Goal: Task Accomplishment & Management: Complete application form

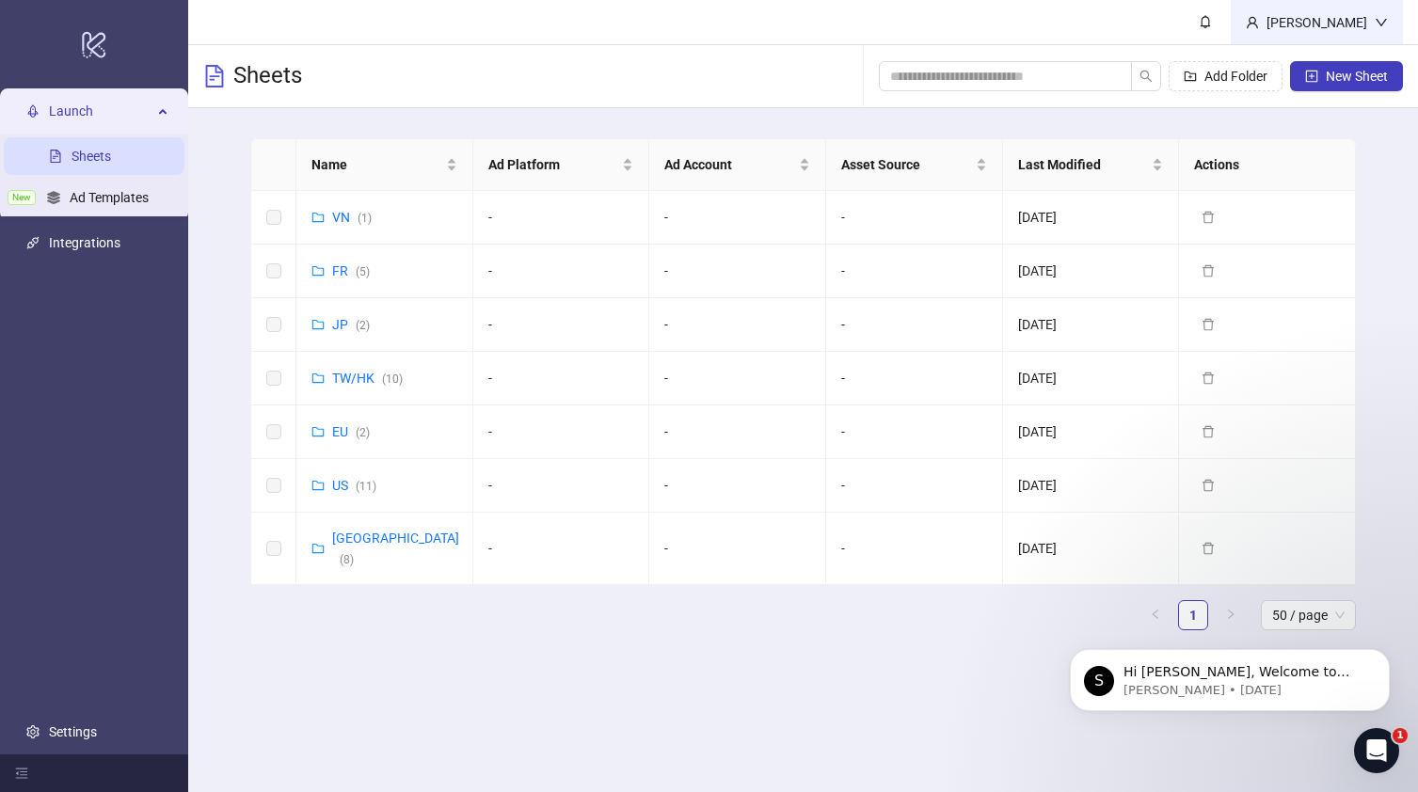
click at [1307, 38] on div "[PERSON_NAME]" at bounding box center [1317, 22] width 172 height 44
click at [45, 338] on ul "Launch Sheets New Ad Templates Integrations Settings" at bounding box center [94, 421] width 188 height 666
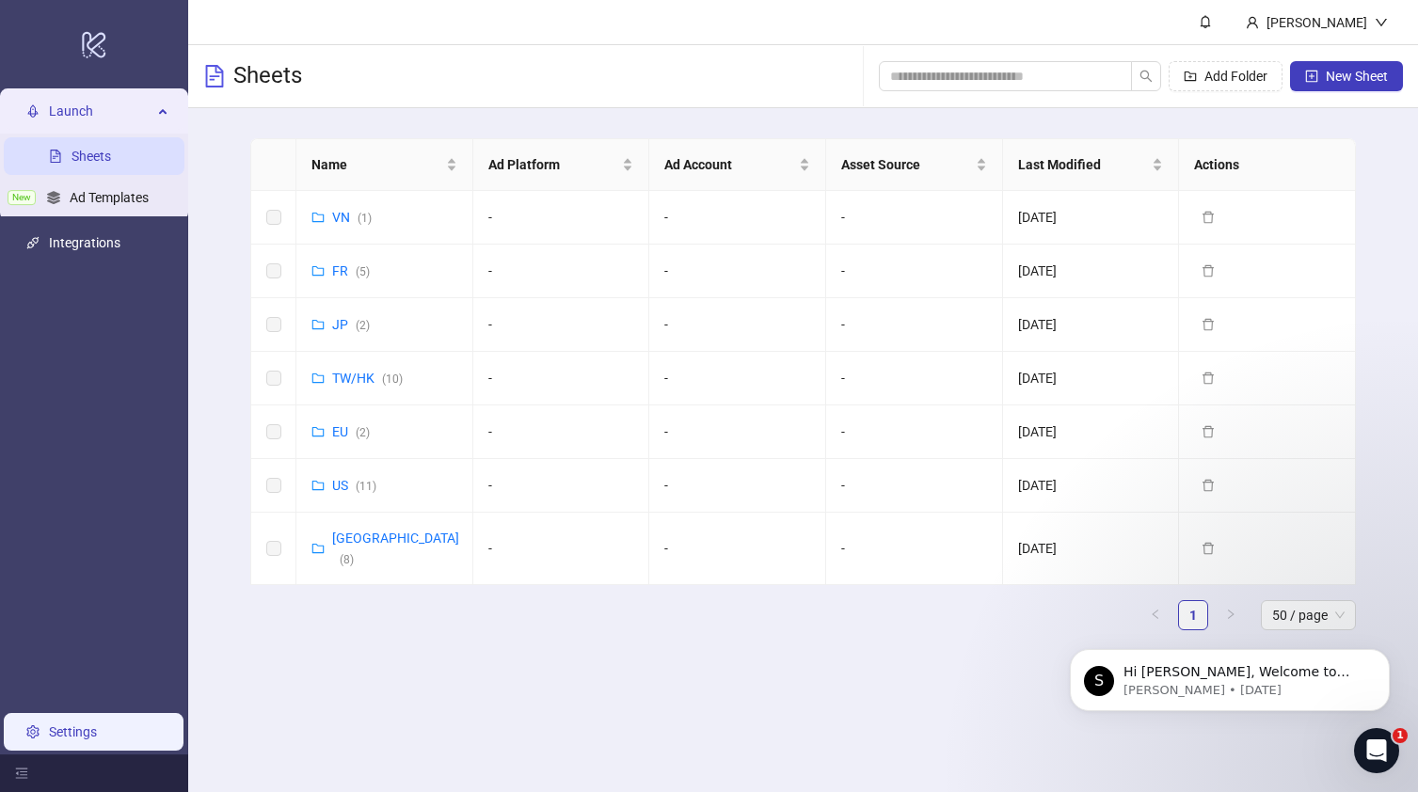
click at [77, 733] on link "Settings" at bounding box center [73, 731] width 48 height 15
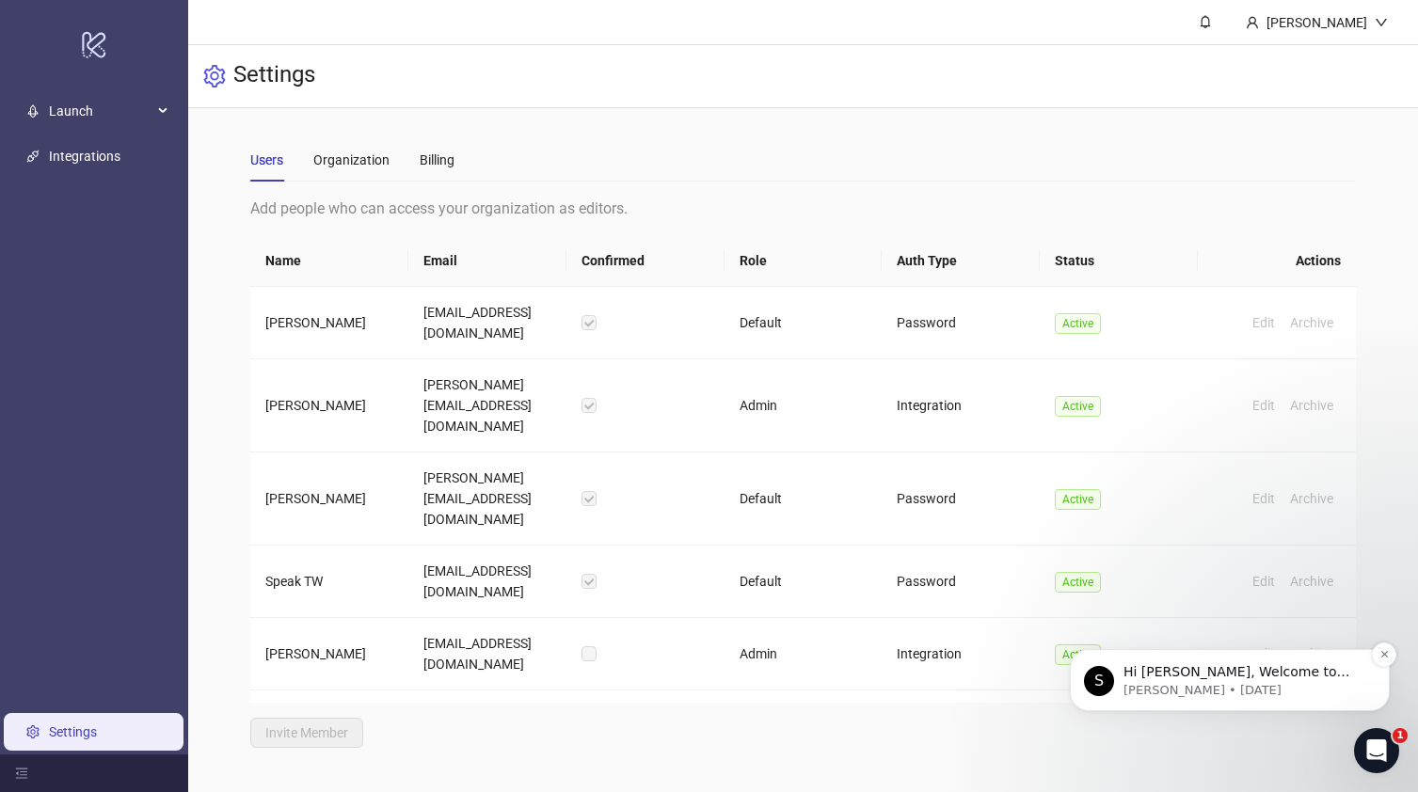
click at [1223, 692] on p "[PERSON_NAME] • [DATE]" at bounding box center [1244, 690] width 243 height 17
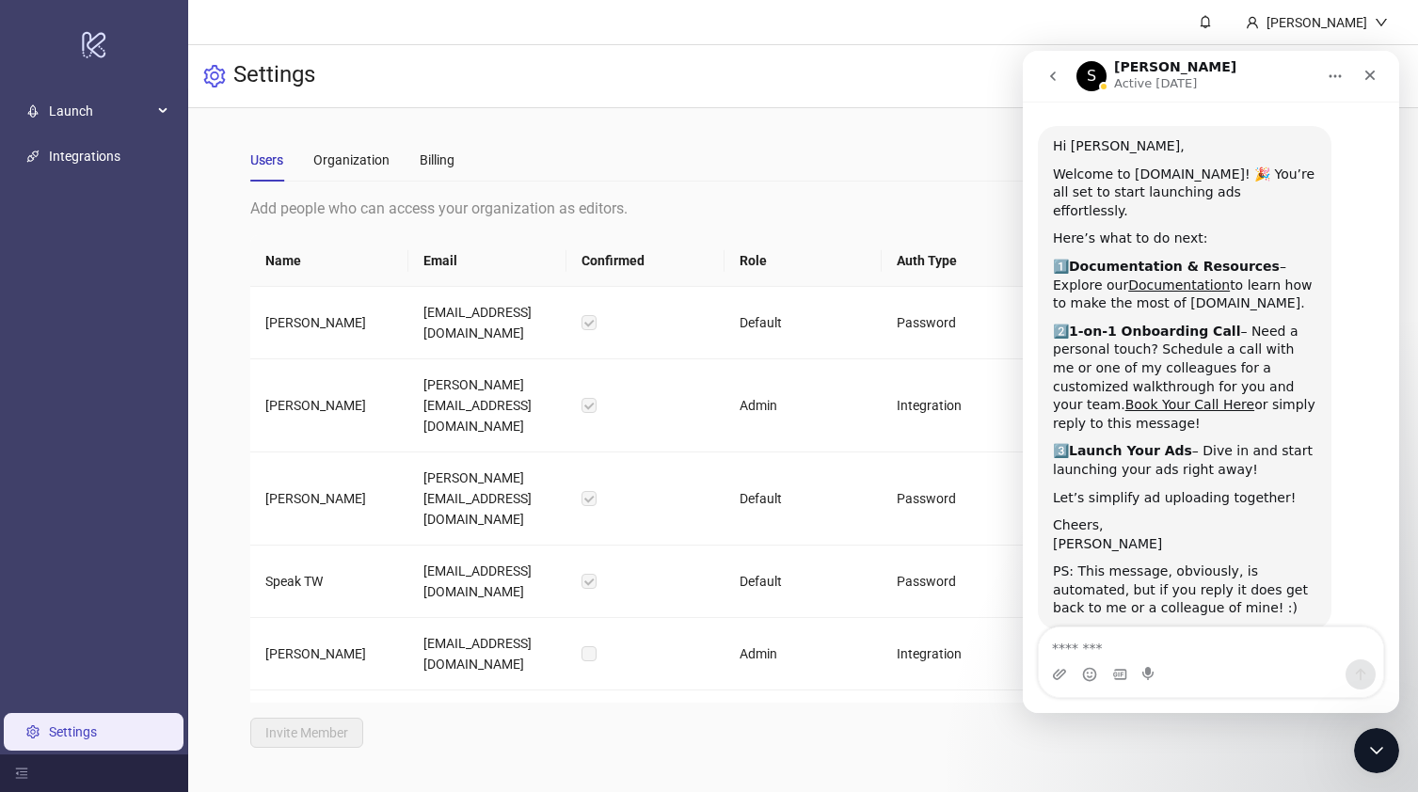
scroll to position [56, 0]
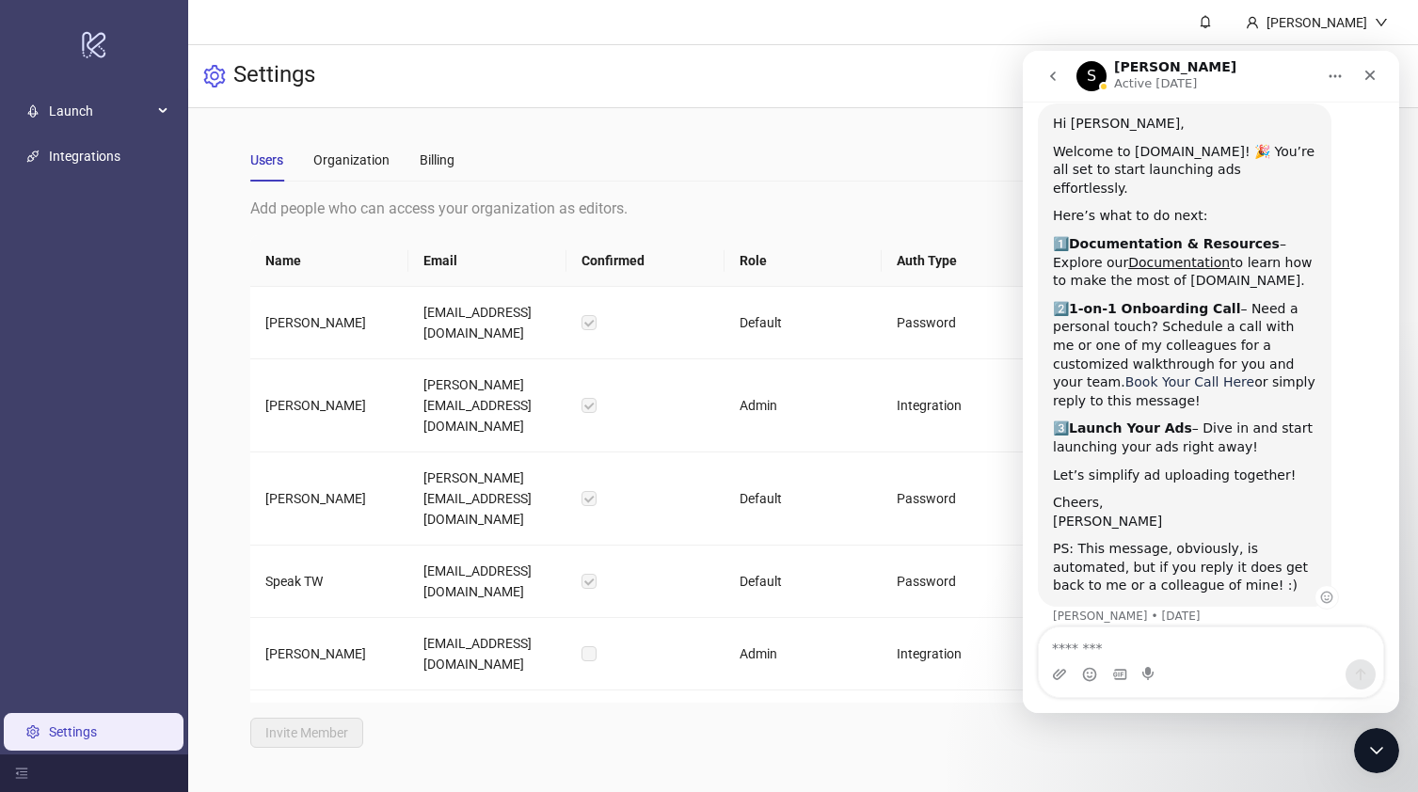
click at [1125, 374] on link "Book Your Call Here" at bounding box center [1189, 381] width 129 height 15
click at [110, 110] on span "Launch" at bounding box center [100, 111] width 103 height 38
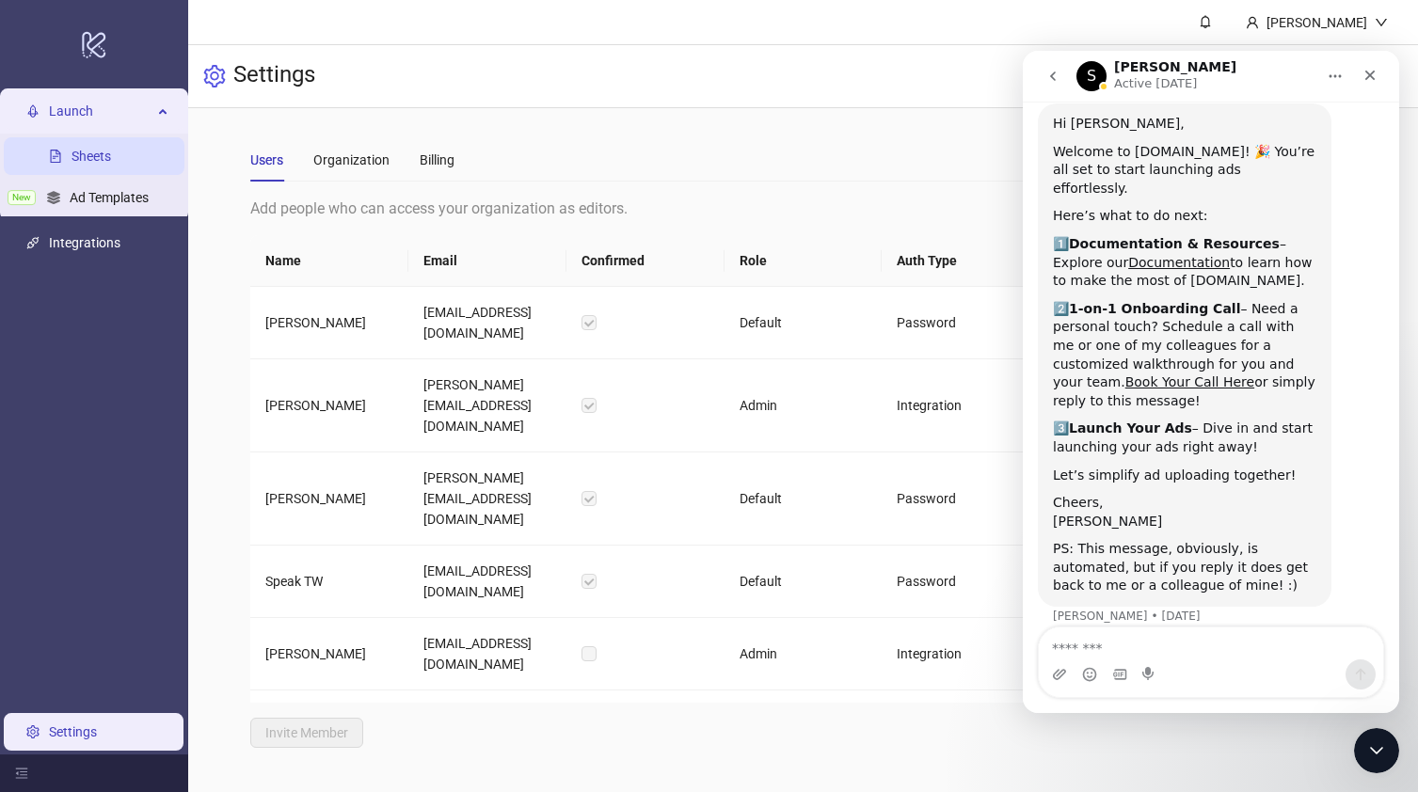
click at [111, 149] on link "Sheets" at bounding box center [92, 156] width 40 height 15
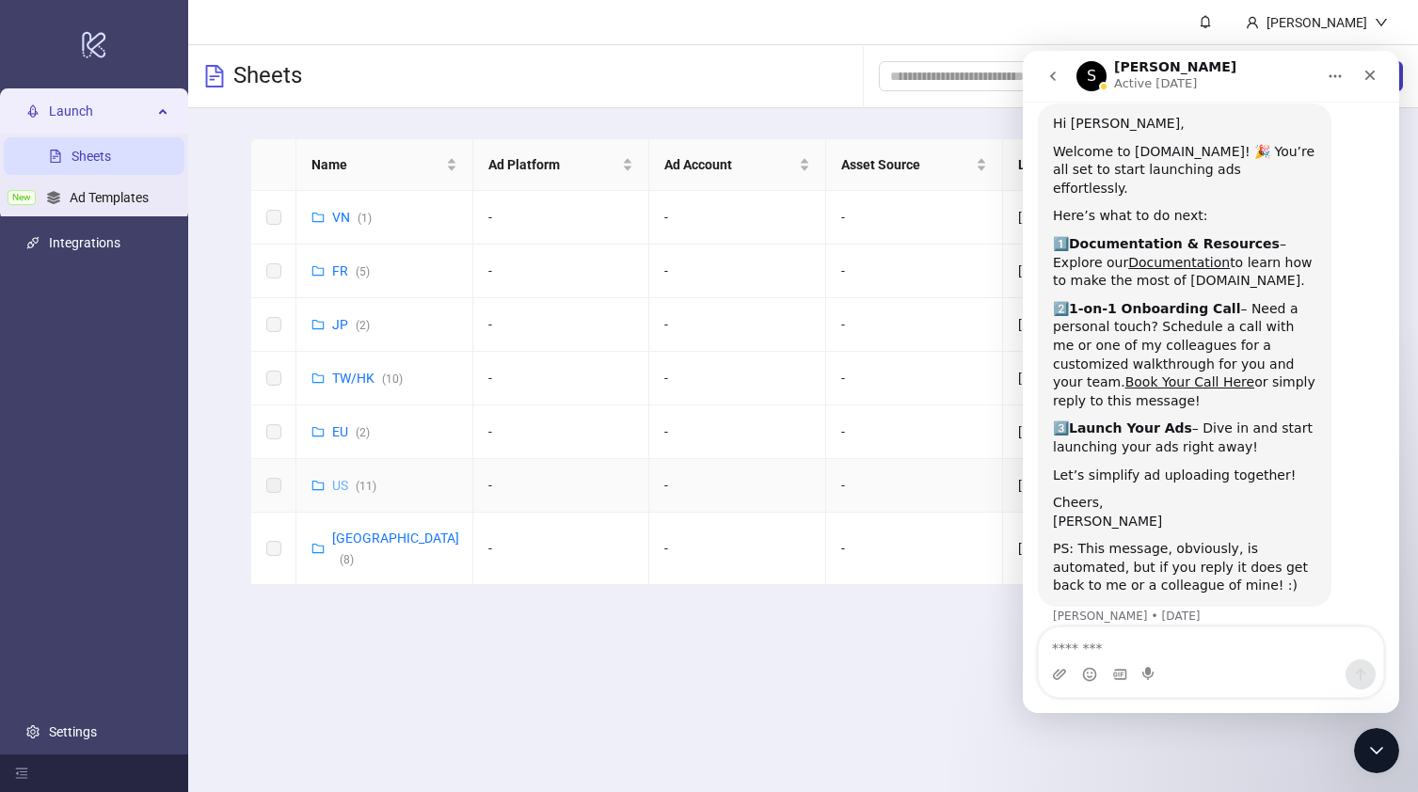
click at [336, 486] on link "US ( 11 )" at bounding box center [354, 485] width 44 height 15
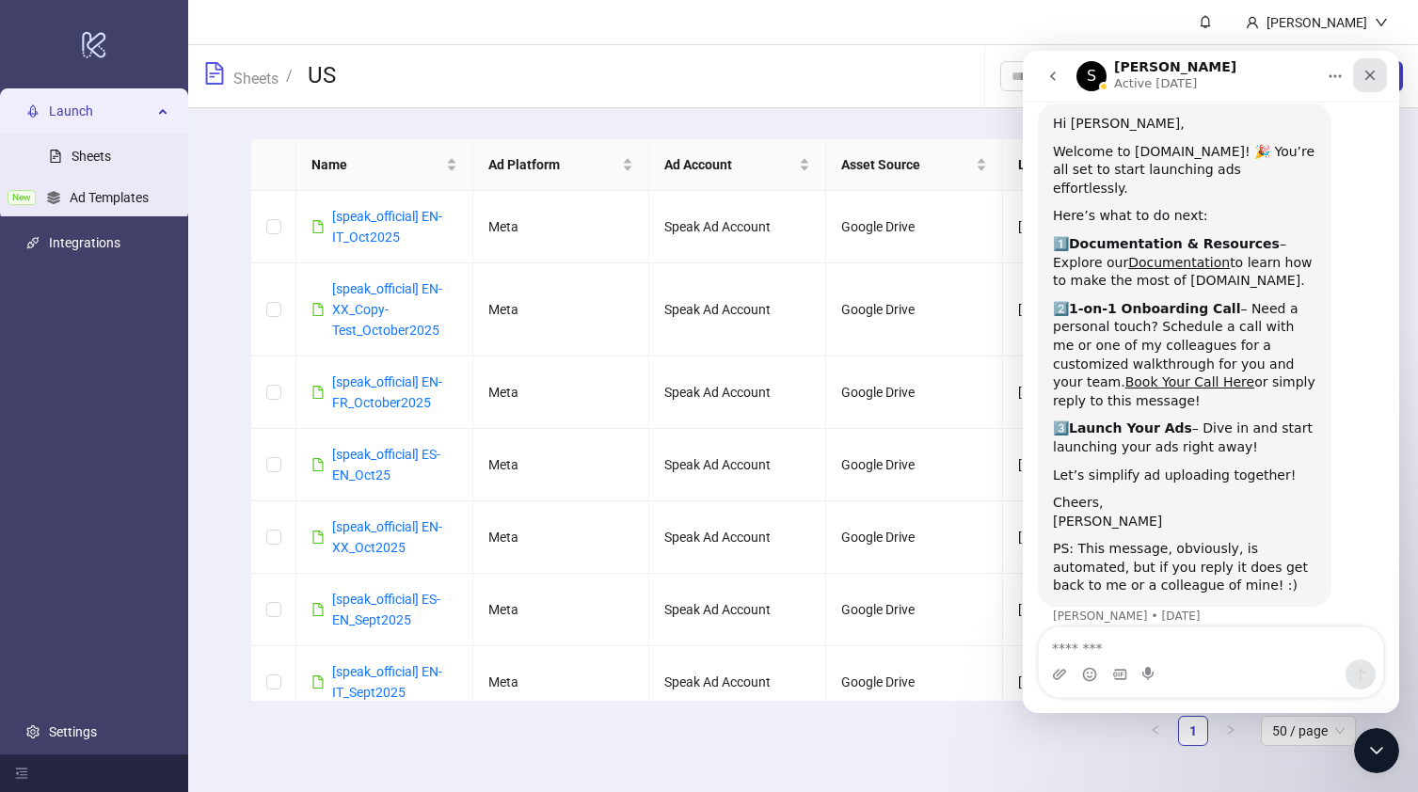
click at [1364, 79] on icon "Close" at bounding box center [1369, 75] width 15 height 15
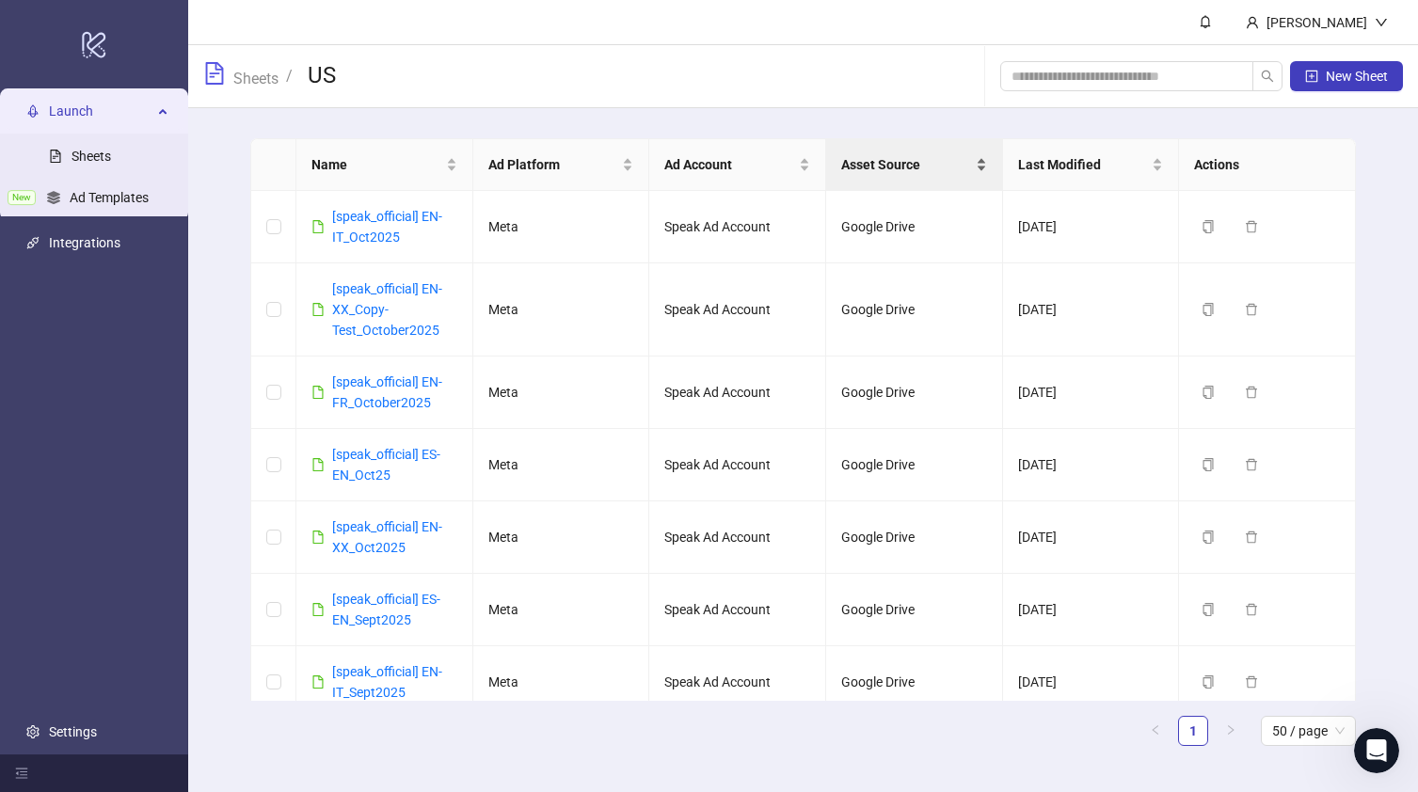
scroll to position [56, 0]
click at [1343, 86] on button "New Sheet" at bounding box center [1346, 76] width 113 height 30
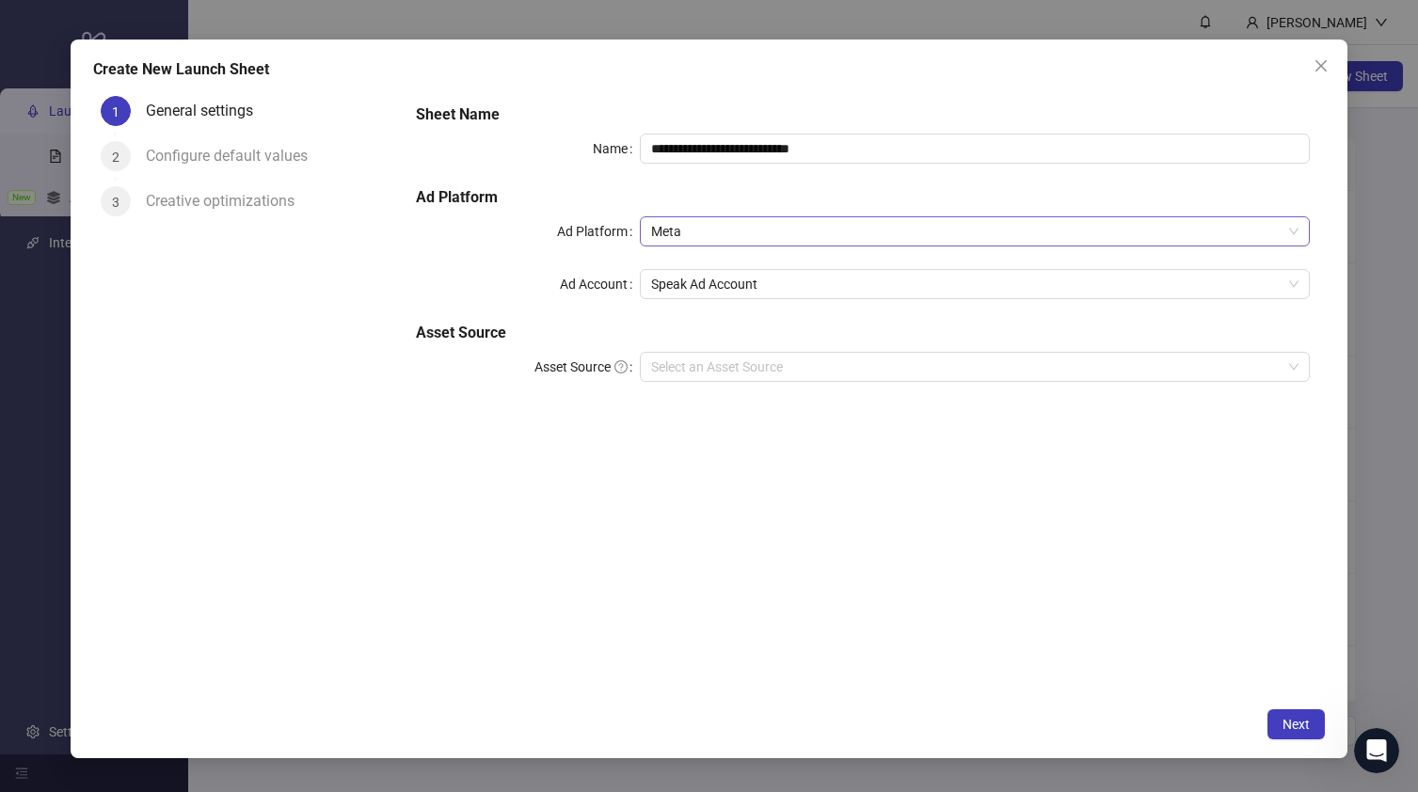
click at [688, 238] on span "Meta" at bounding box center [974, 231] width 647 height 28
click at [529, 256] on div "**********" at bounding box center [862, 254] width 908 height 316
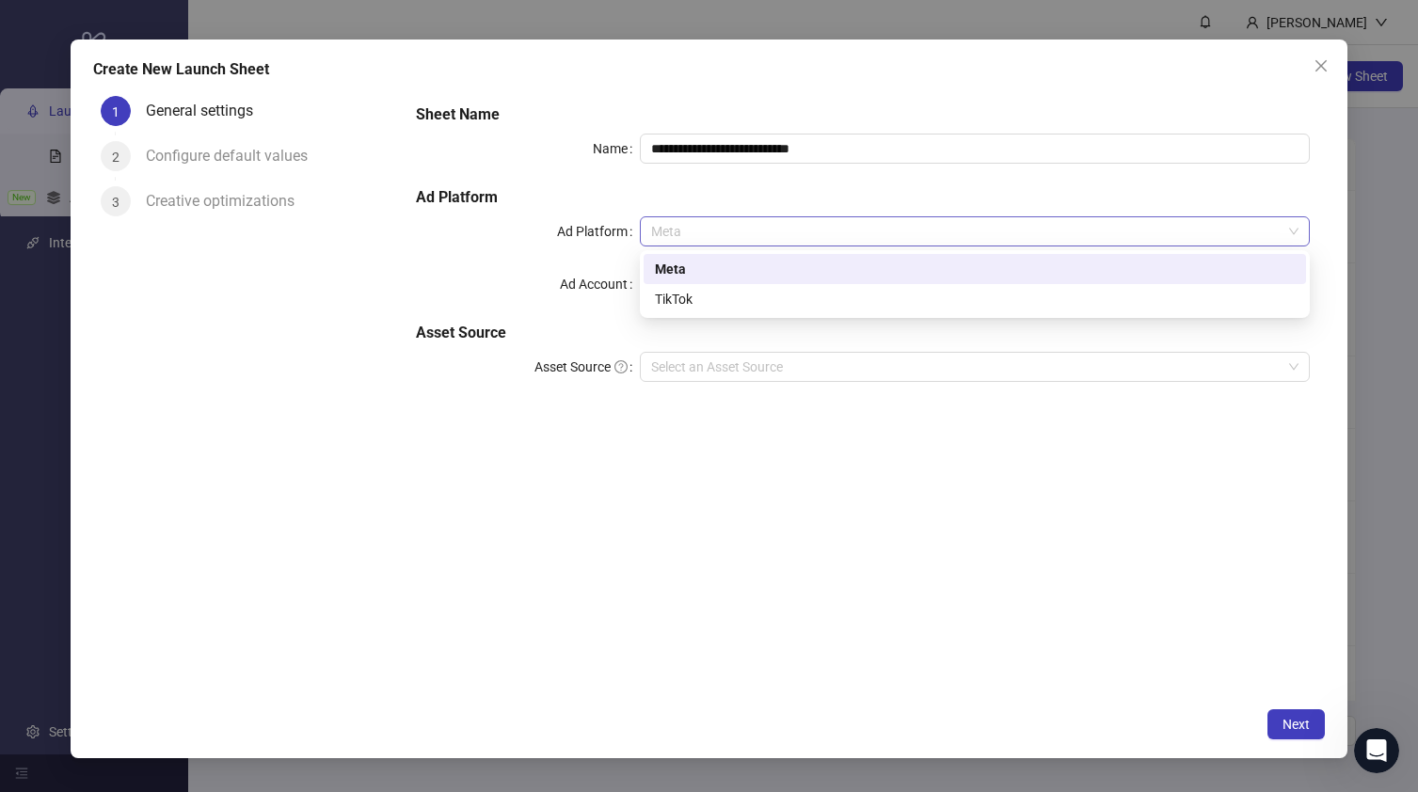
click at [721, 228] on span "Meta" at bounding box center [974, 231] width 647 height 28
drag, startPoint x: 613, startPoint y: 326, endPoint x: 625, endPoint y: 321, distance: 12.6
click at [616, 325] on h5 "Asset Source" at bounding box center [862, 333] width 893 height 23
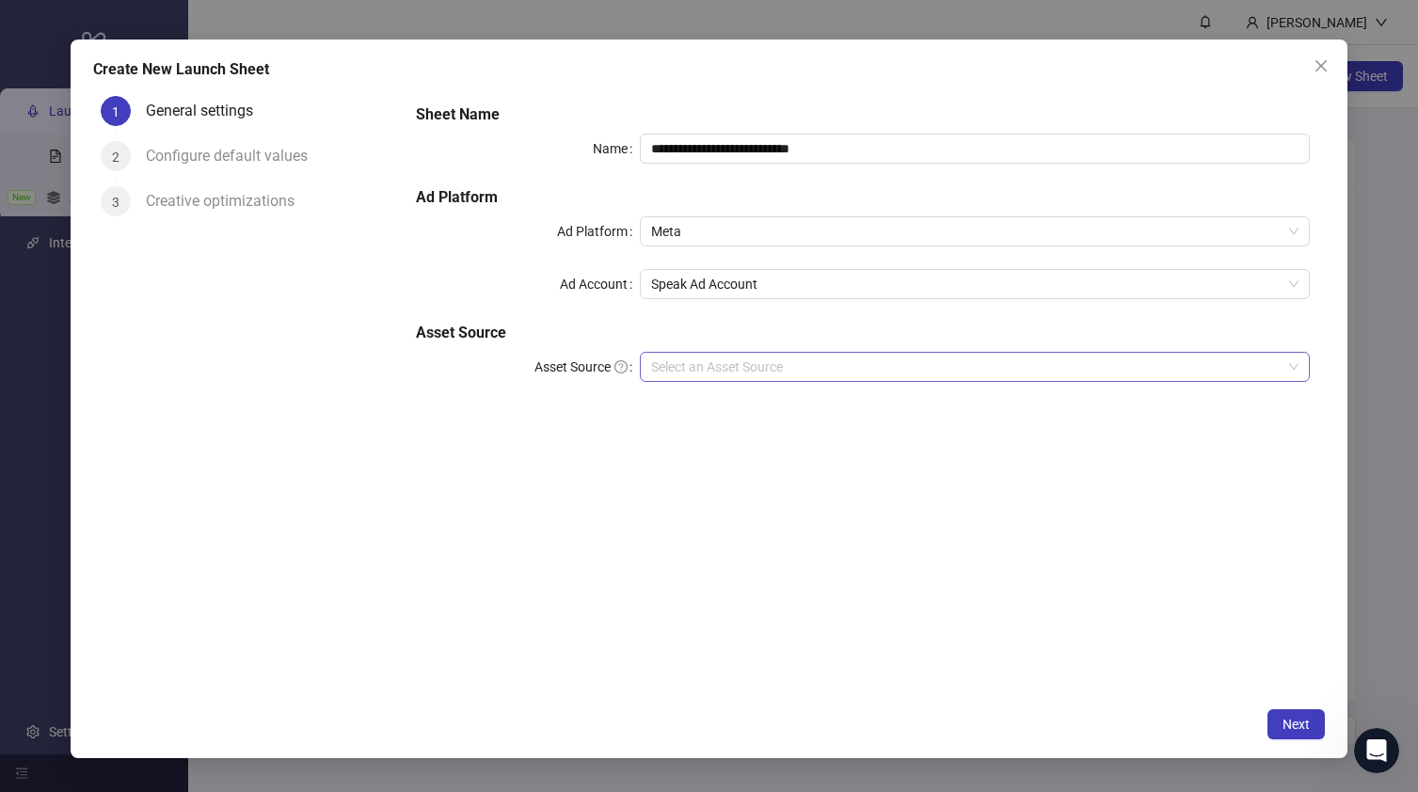
click at [686, 359] on input "Asset Source" at bounding box center [966, 367] width 630 height 28
click at [575, 426] on div "**********" at bounding box center [862, 393] width 923 height 610
click at [1316, 58] on icon "close" at bounding box center [1320, 65] width 15 height 15
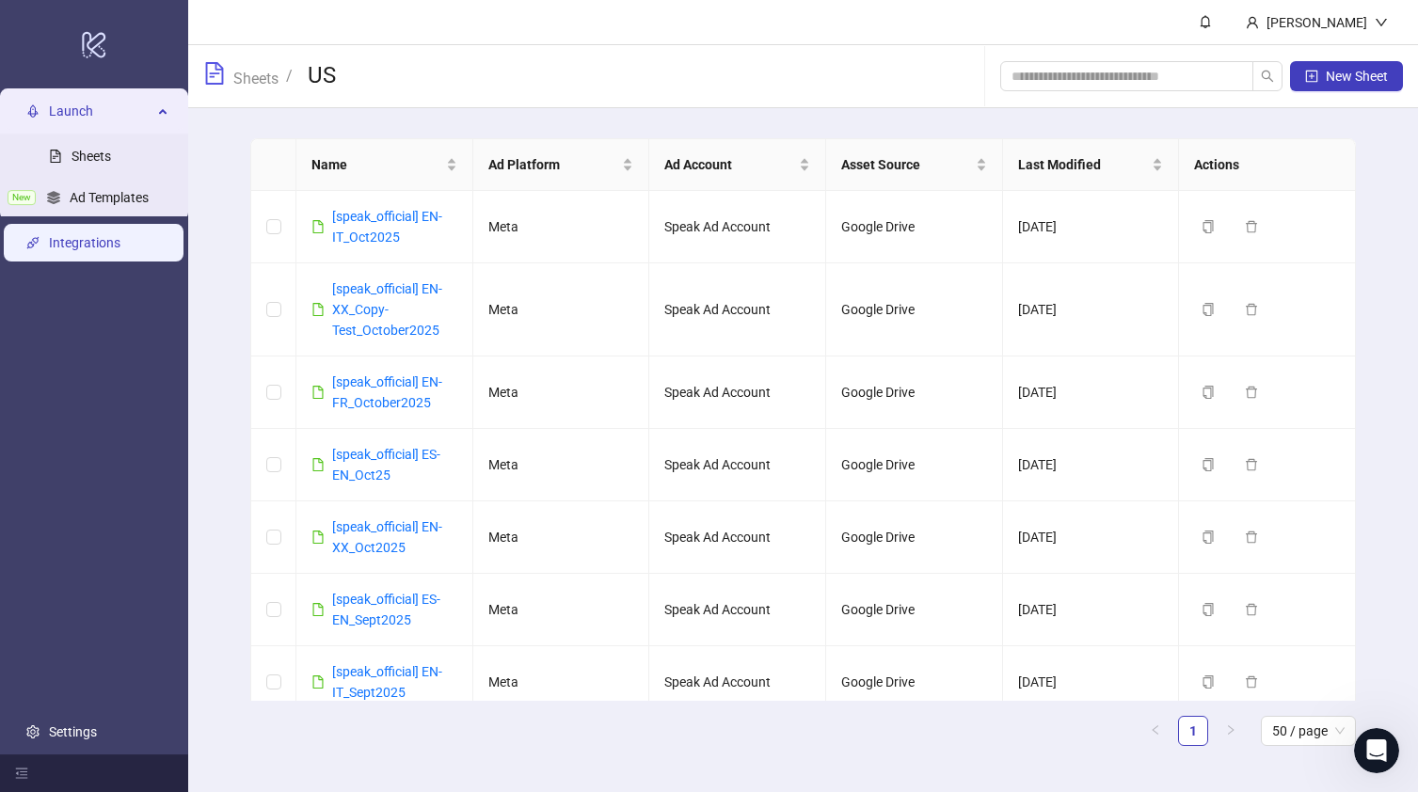
click at [104, 239] on link "Integrations" at bounding box center [85, 242] width 72 height 15
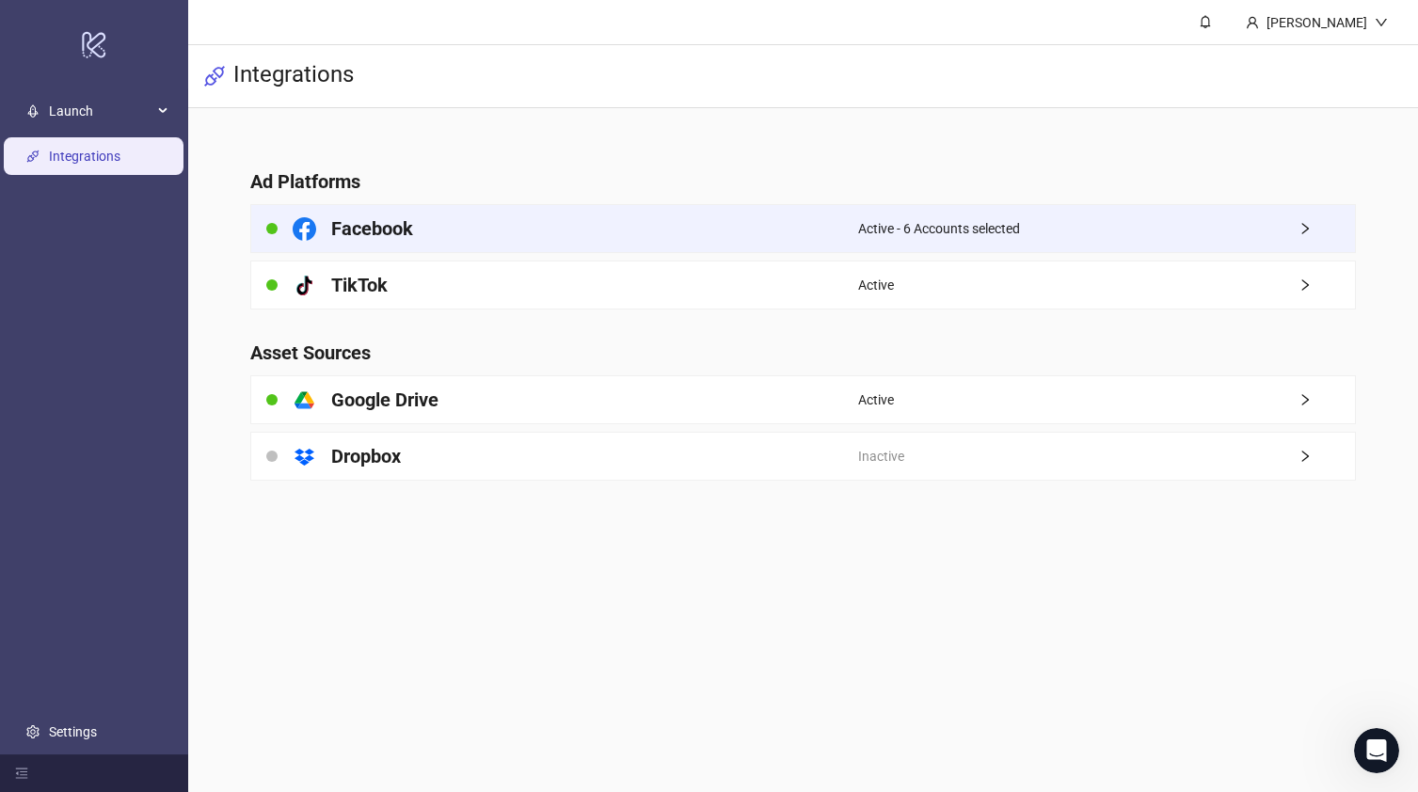
click at [643, 223] on div "Facebook" at bounding box center [554, 228] width 607 height 47
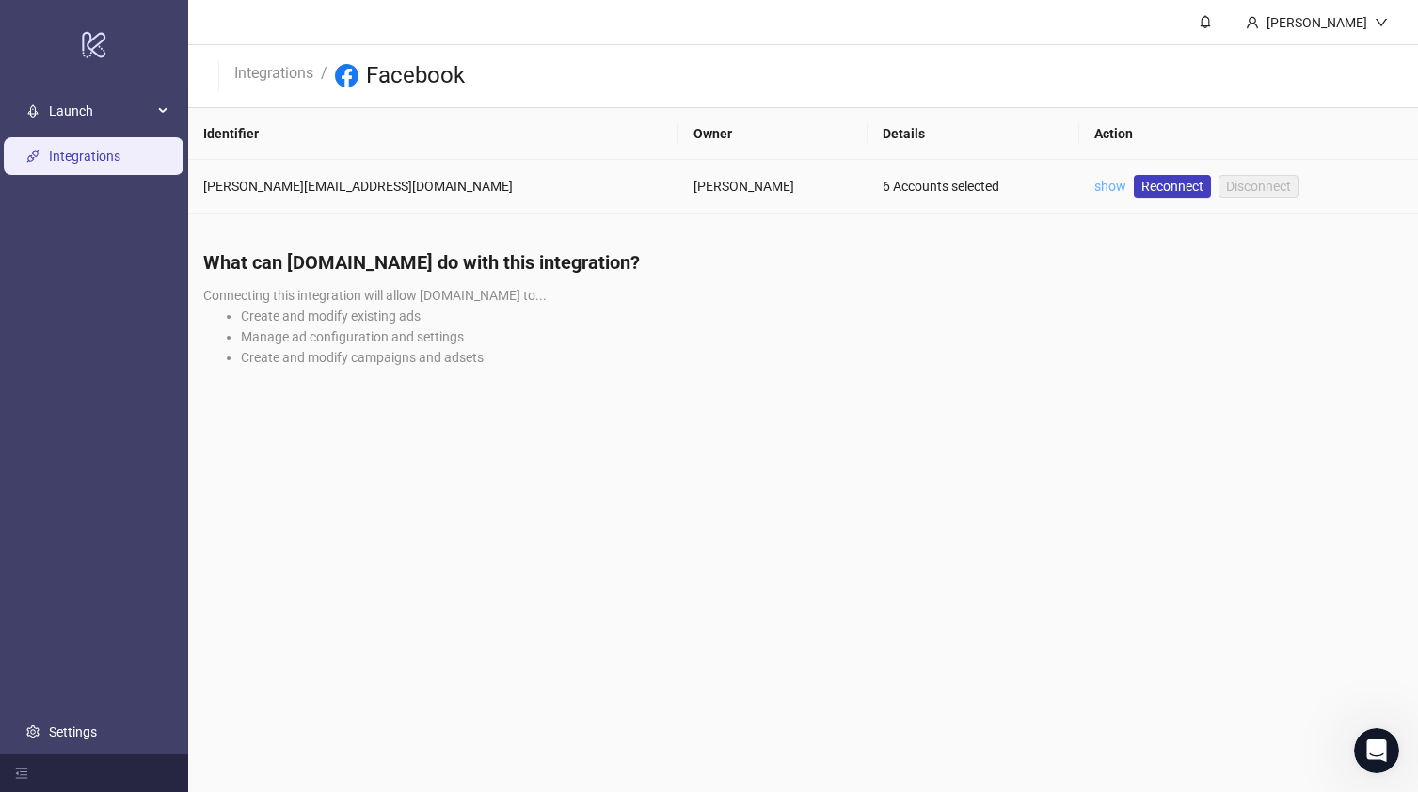
click at [1094, 187] on link "show" at bounding box center [1110, 186] width 32 height 15
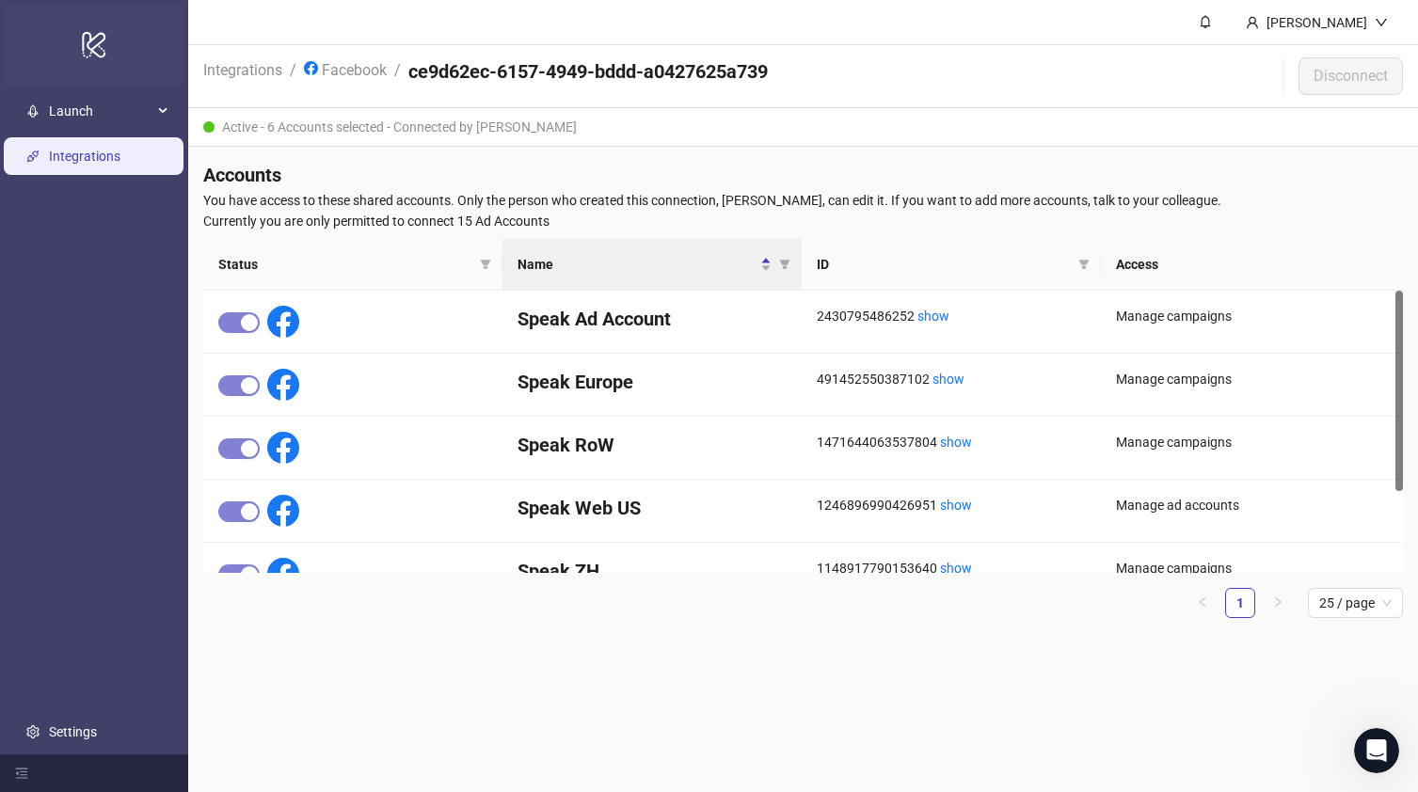
click at [90, 63] on icon "logo/logo-mobile" at bounding box center [94, 44] width 26 height 45
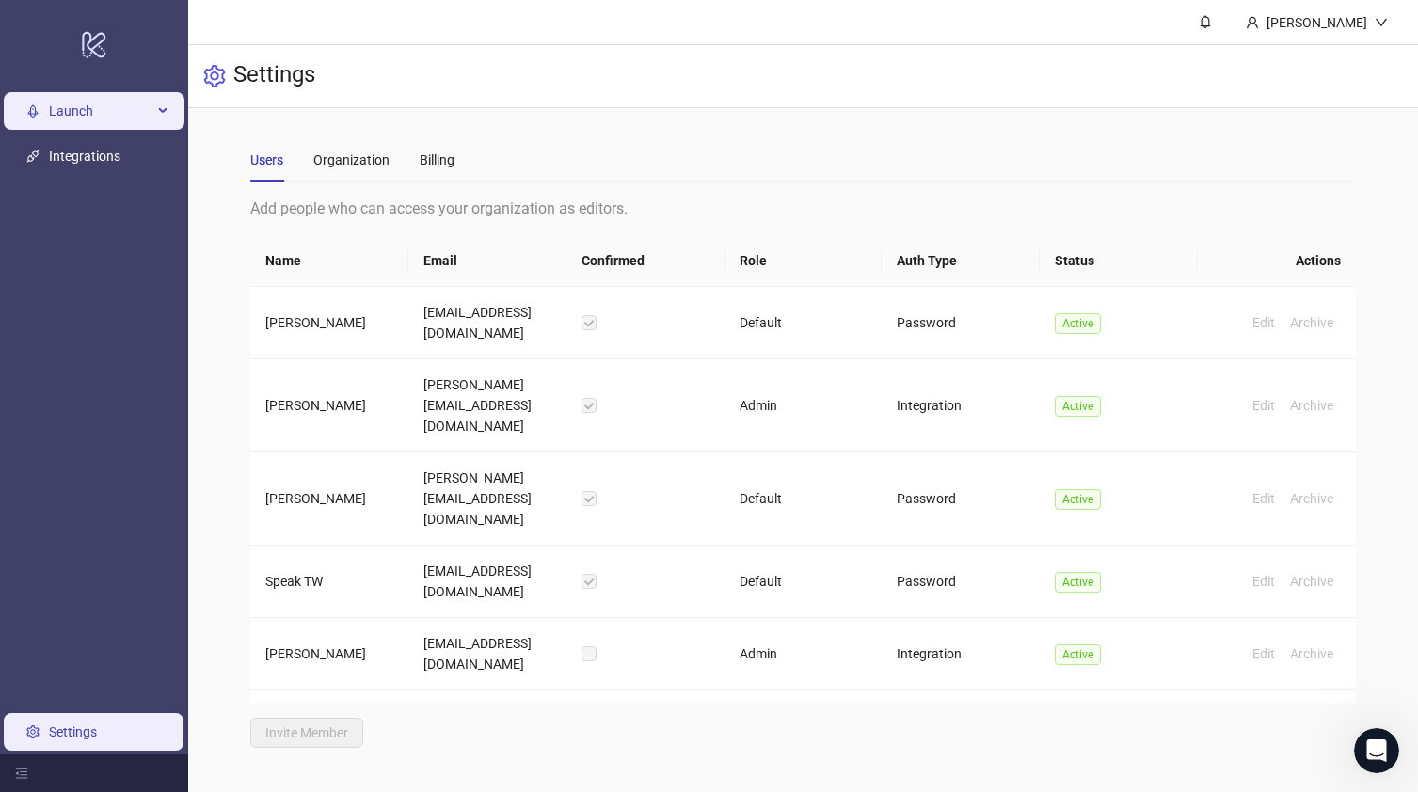
click at [88, 119] on span "Launch" at bounding box center [100, 111] width 103 height 38
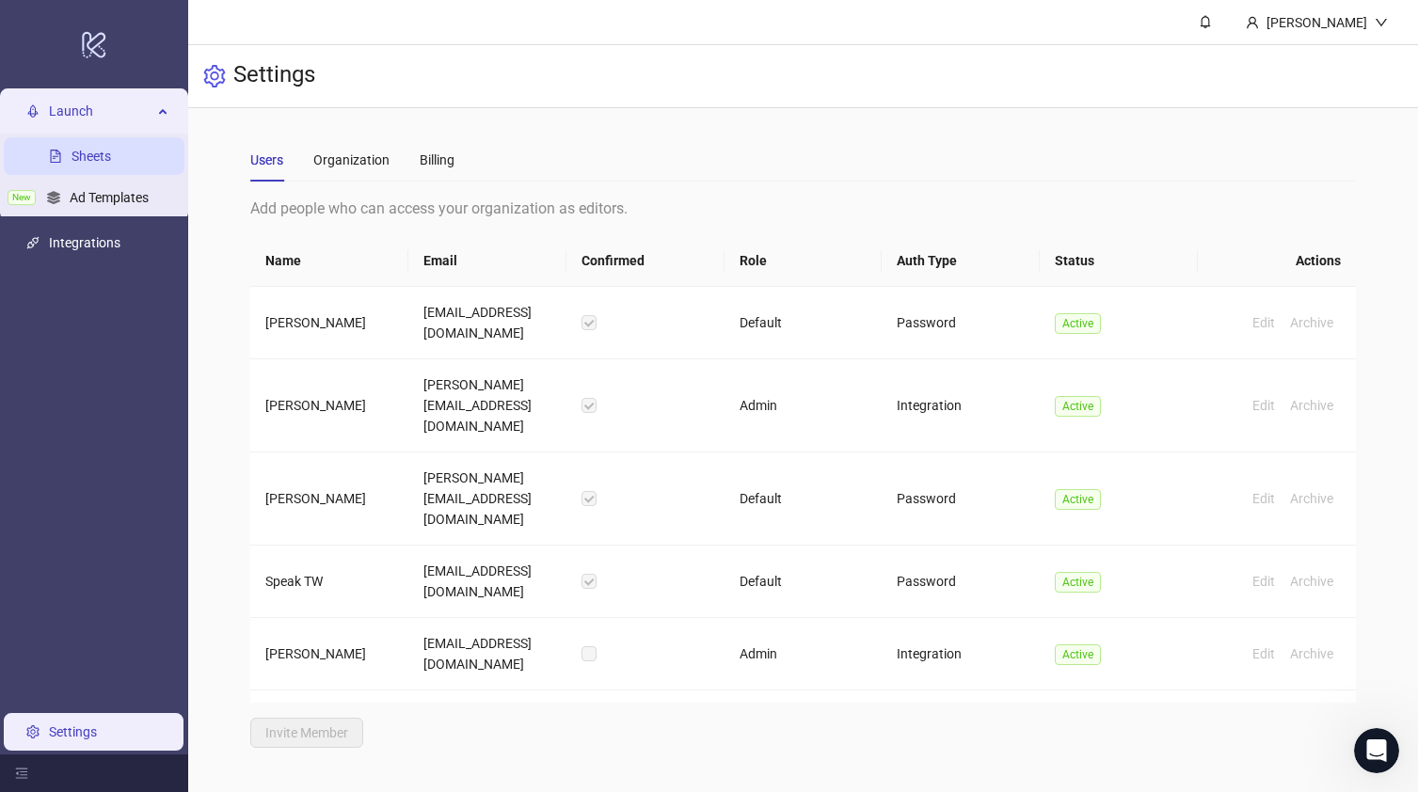
click at [102, 149] on link "Sheets" at bounding box center [92, 156] width 40 height 15
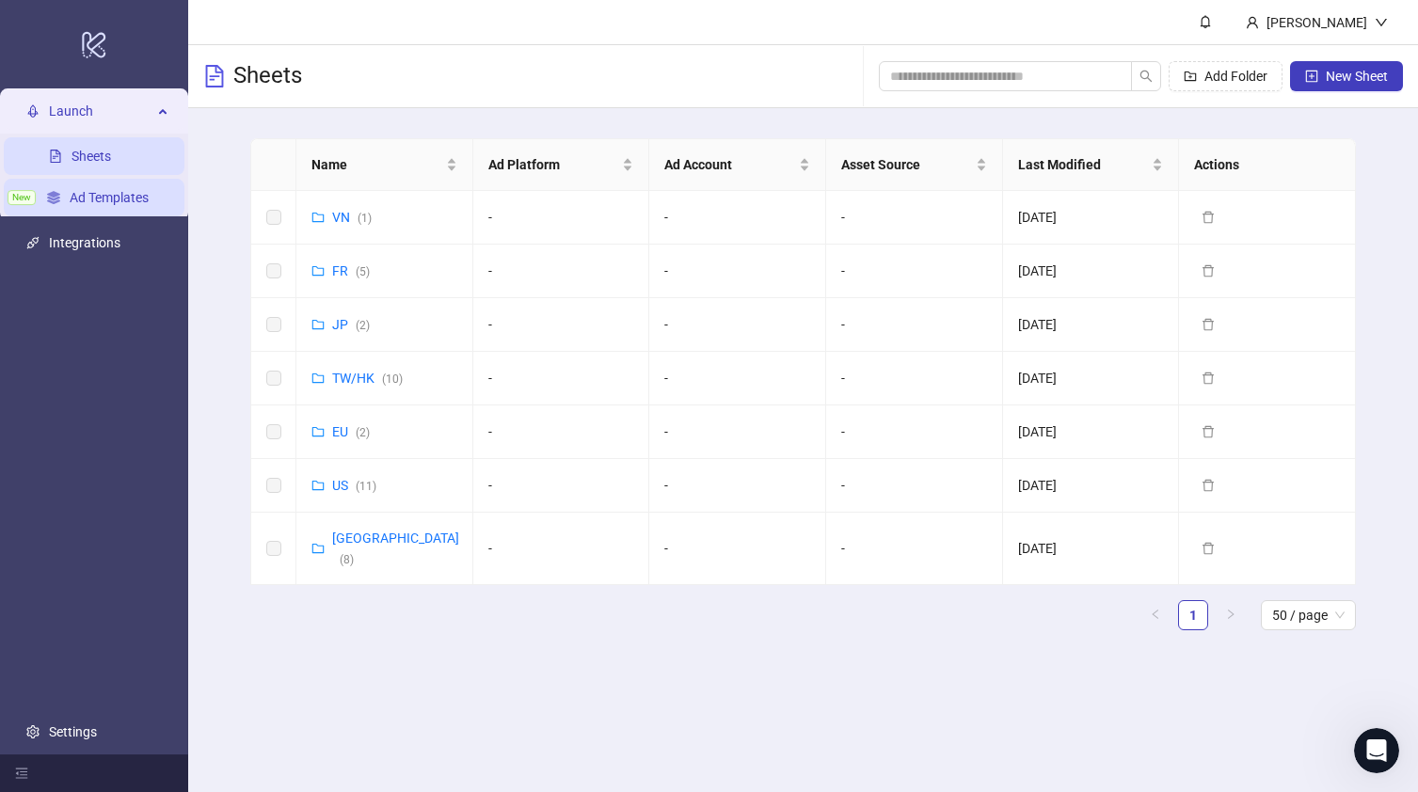
click at [94, 199] on link "Ad Templates" at bounding box center [109, 197] width 79 height 15
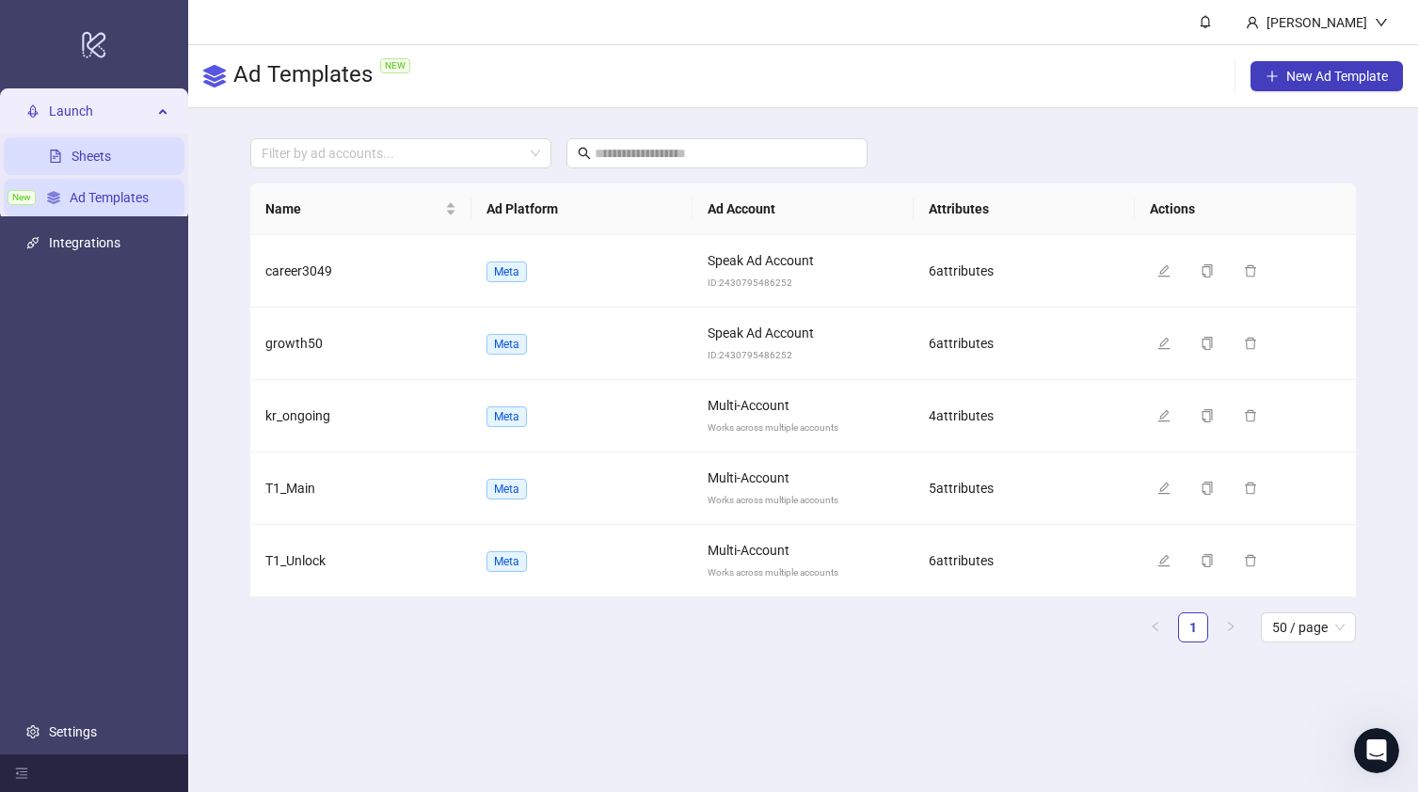
drag, startPoint x: 98, startPoint y: 159, endPoint x: 175, endPoint y: 138, distance: 79.9
click at [98, 159] on link "Sheets" at bounding box center [92, 156] width 40 height 15
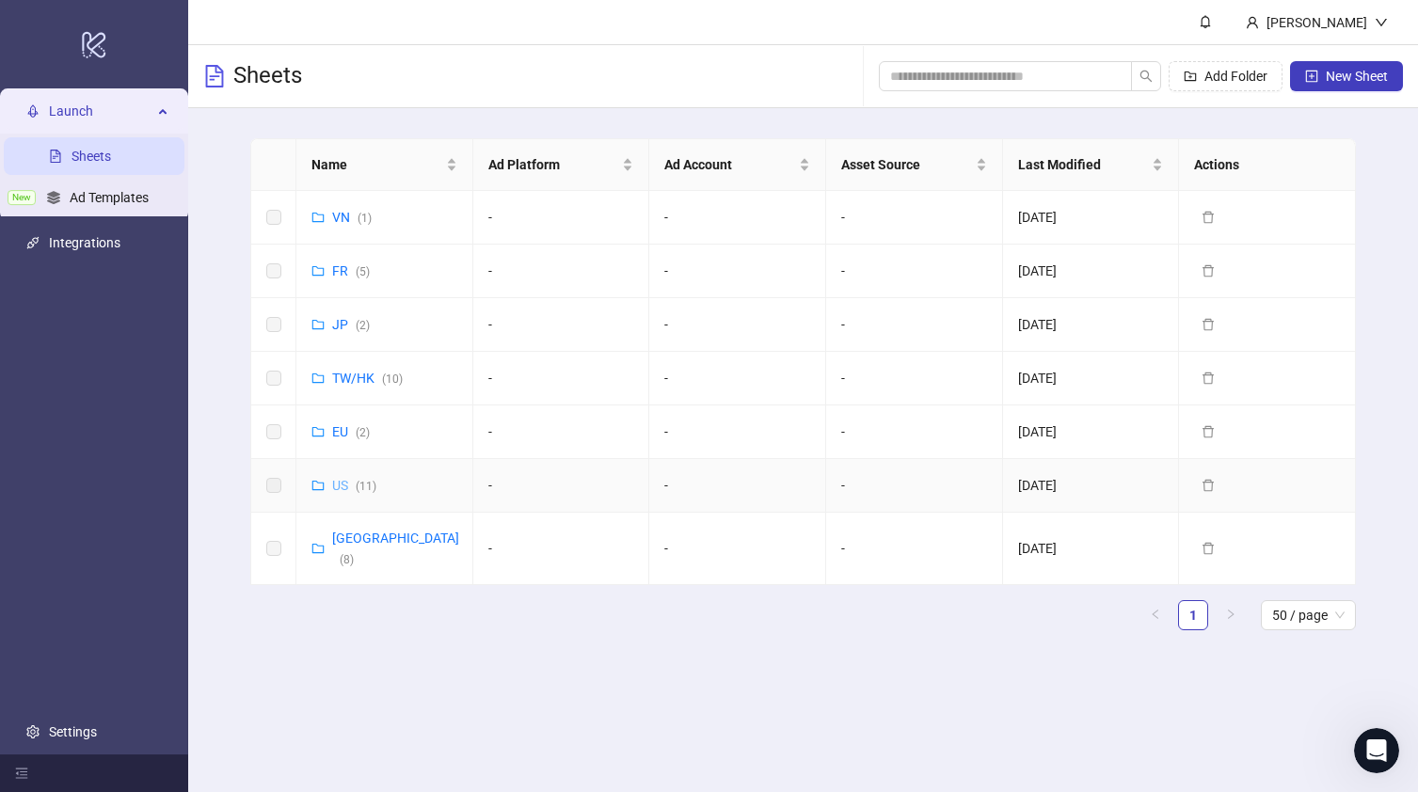
click at [347, 479] on link "US ( 11 )" at bounding box center [354, 485] width 44 height 15
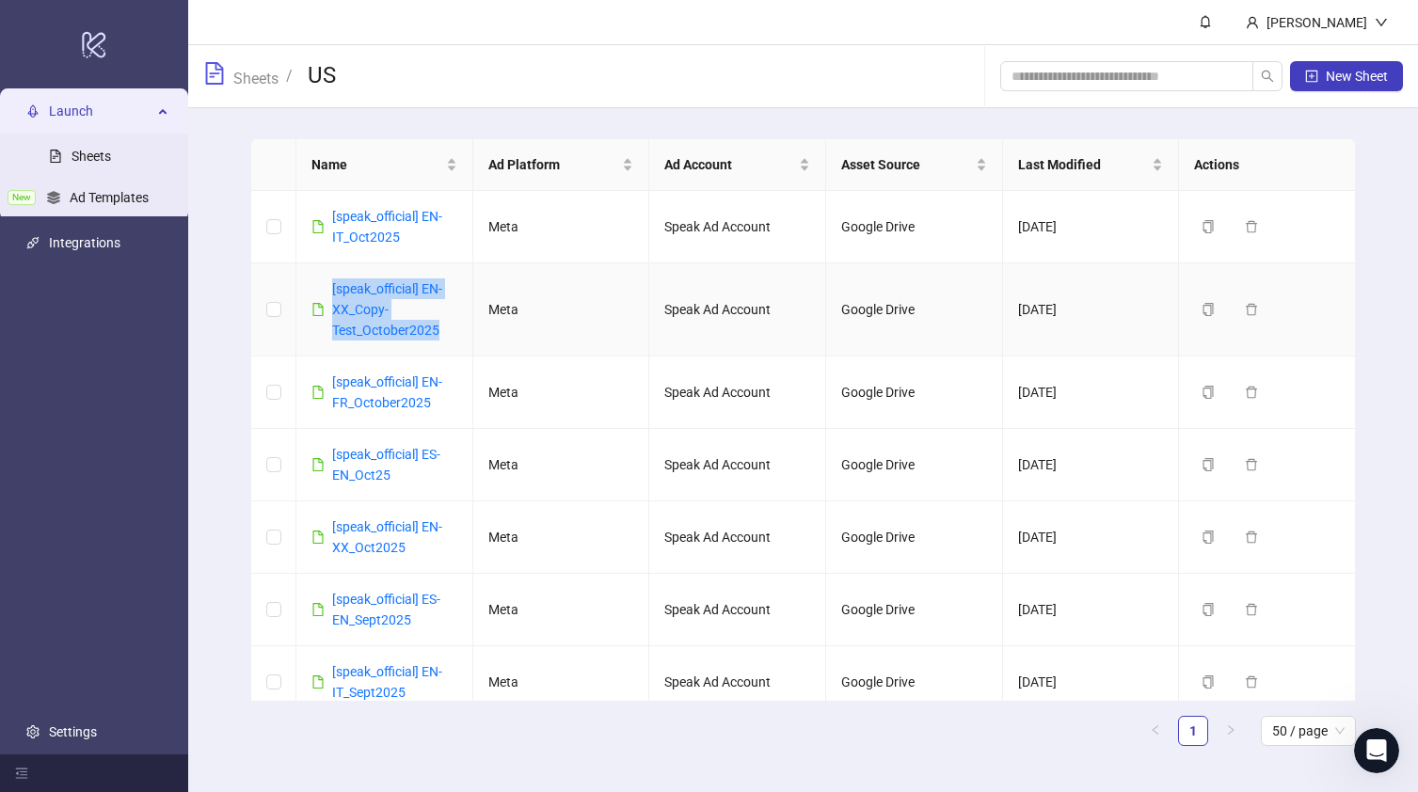
drag, startPoint x: 443, startPoint y: 333, endPoint x: 326, endPoint y: 299, distance: 121.5
click at [326, 299] on div "[speak_official] EN-XX_Copy-Test_October2025" at bounding box center [384, 309] width 146 height 62
click at [1355, 75] on span "New Sheet" at bounding box center [1357, 76] width 62 height 15
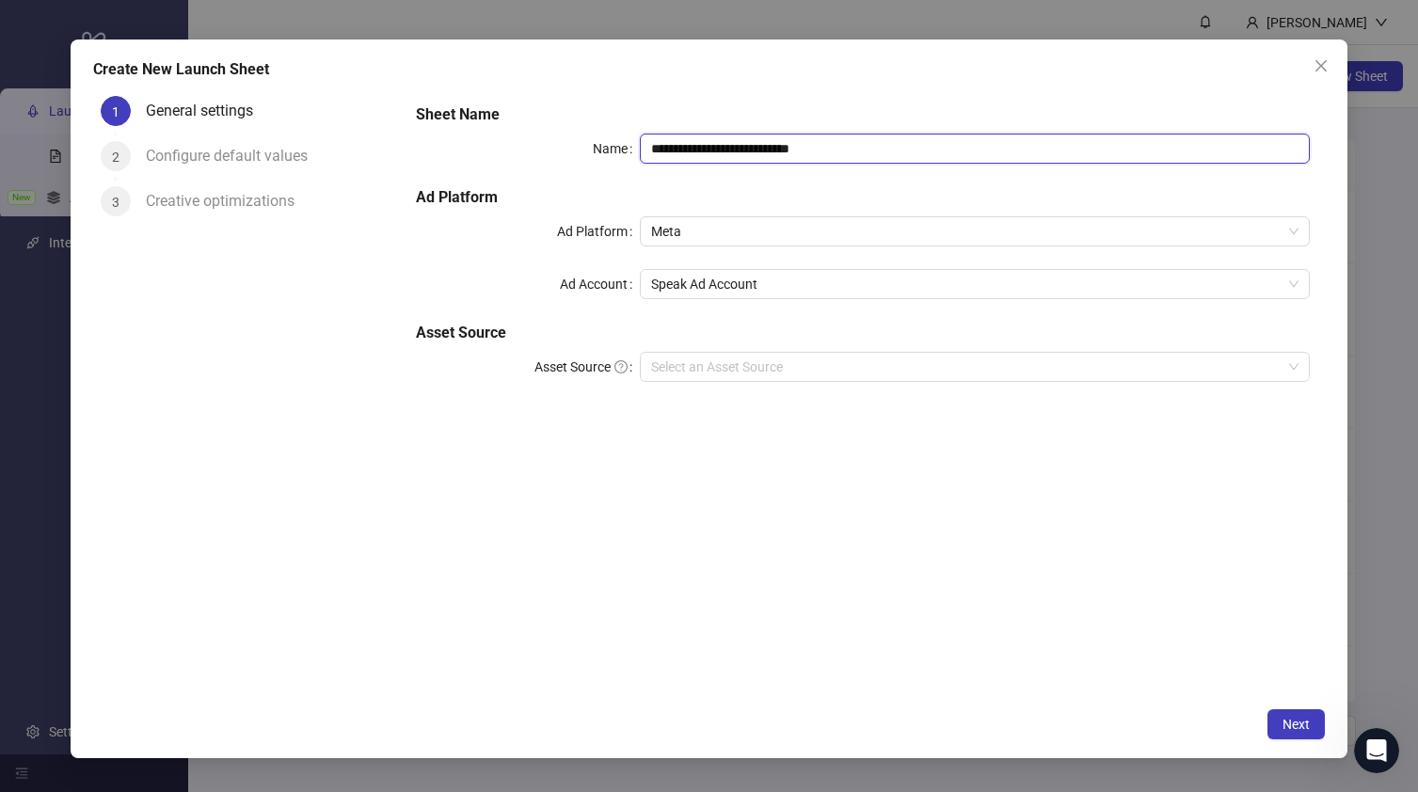
drag, startPoint x: 809, startPoint y: 160, endPoint x: 824, endPoint y: 157, distance: 15.3
click at [815, 157] on input "**********" at bounding box center [975, 149] width 670 height 30
paste input "**********"
click at [768, 143] on input "**********" at bounding box center [975, 149] width 670 height 30
type input "**********"
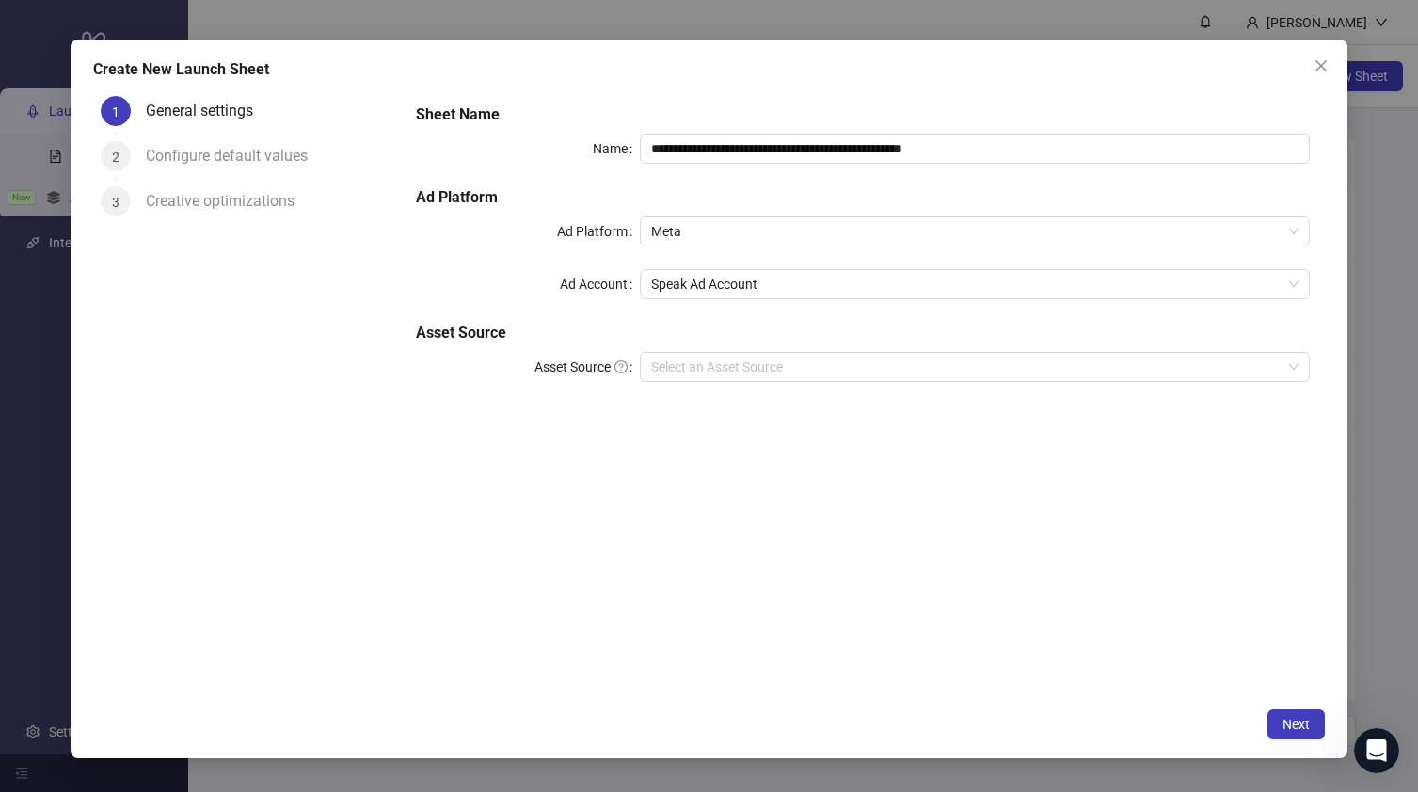
click at [500, 195] on h5 "Ad Platform" at bounding box center [862, 197] width 893 height 23
click at [686, 264] on div "**********" at bounding box center [862, 254] width 908 height 316
click at [704, 283] on span "Speak Ad Account" at bounding box center [974, 284] width 647 height 28
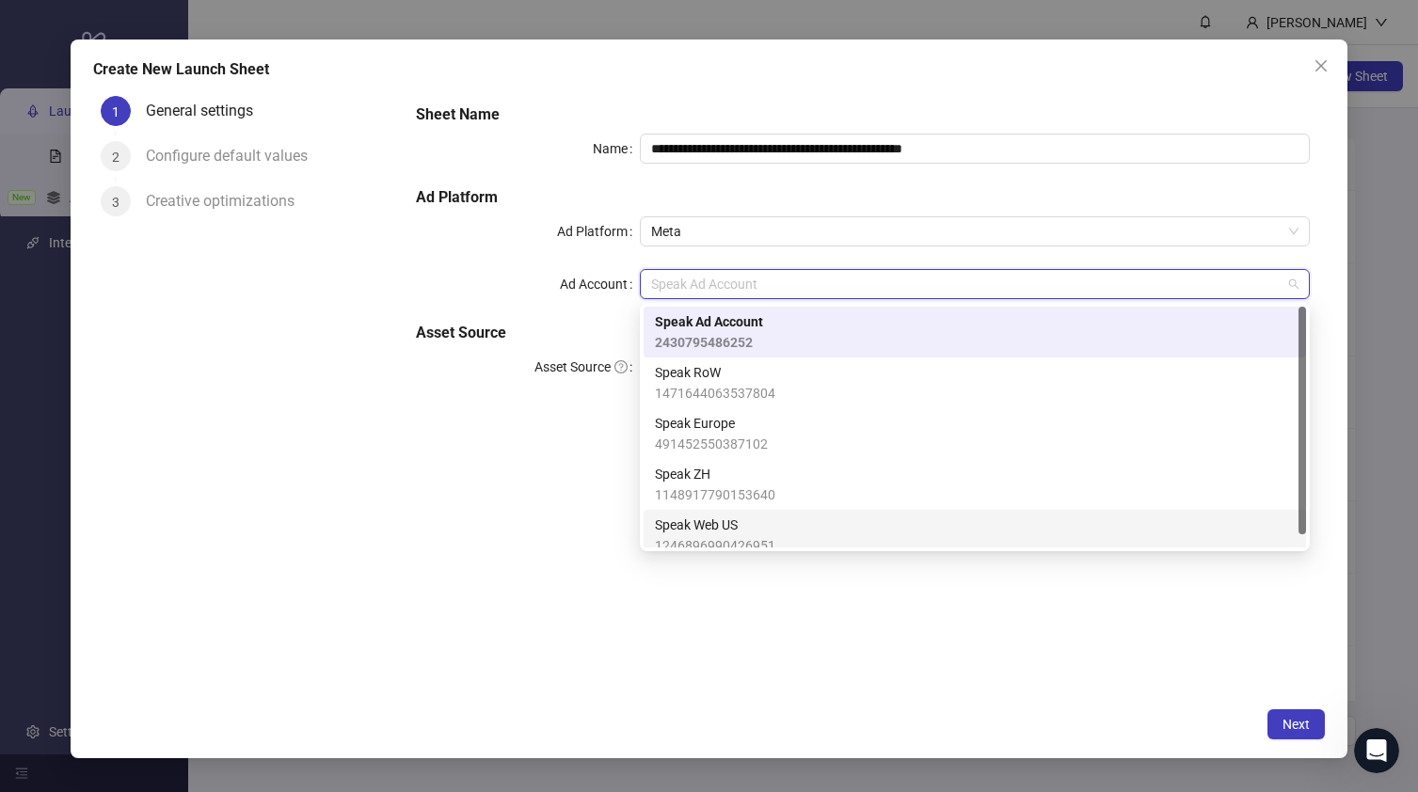
click at [772, 513] on div "Speak Web US 1246896990426951" at bounding box center [975, 535] width 662 height 51
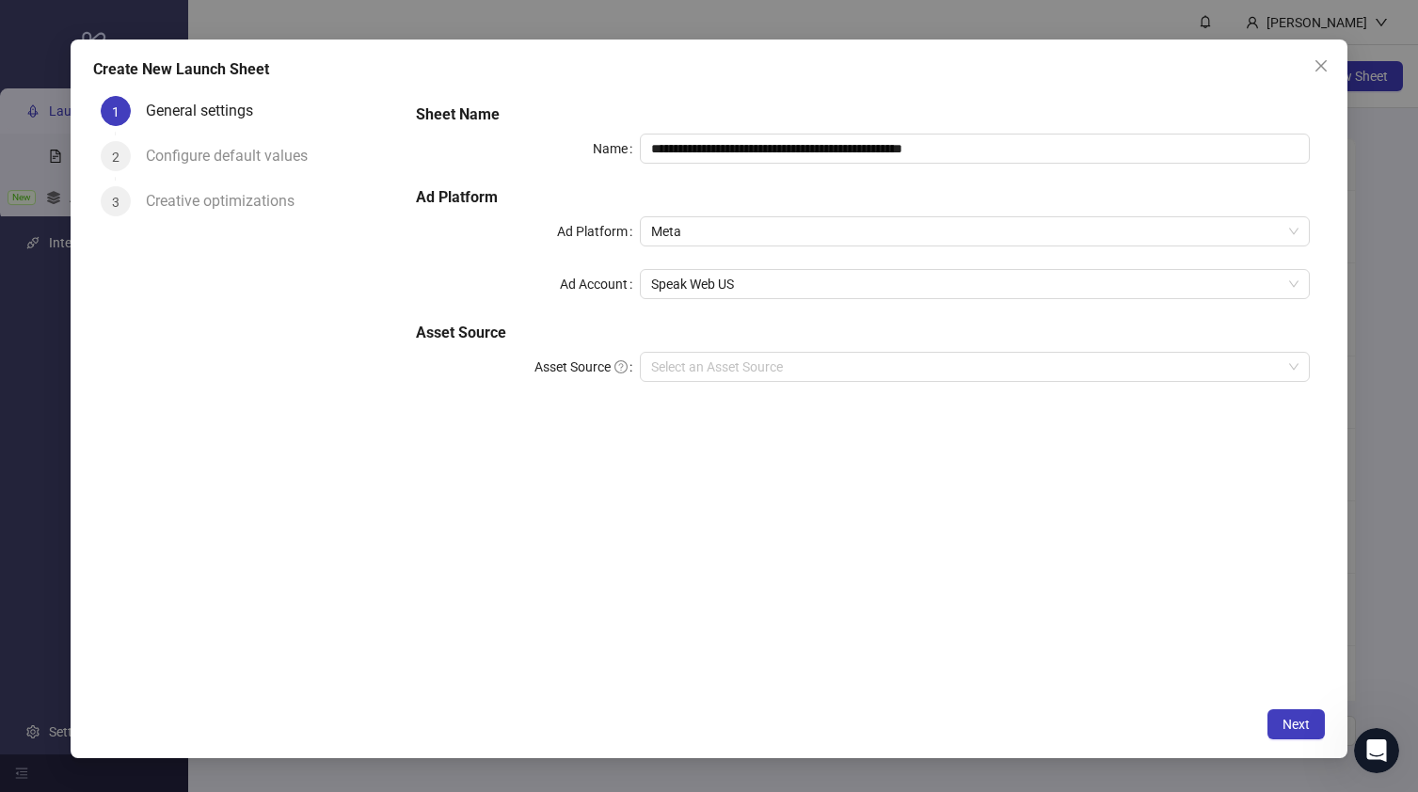
click at [561, 449] on div "**********" at bounding box center [862, 393] width 923 height 610
click at [698, 352] on div "**********" at bounding box center [862, 254] width 908 height 316
click at [705, 356] on input "Asset Source" at bounding box center [966, 367] width 630 height 28
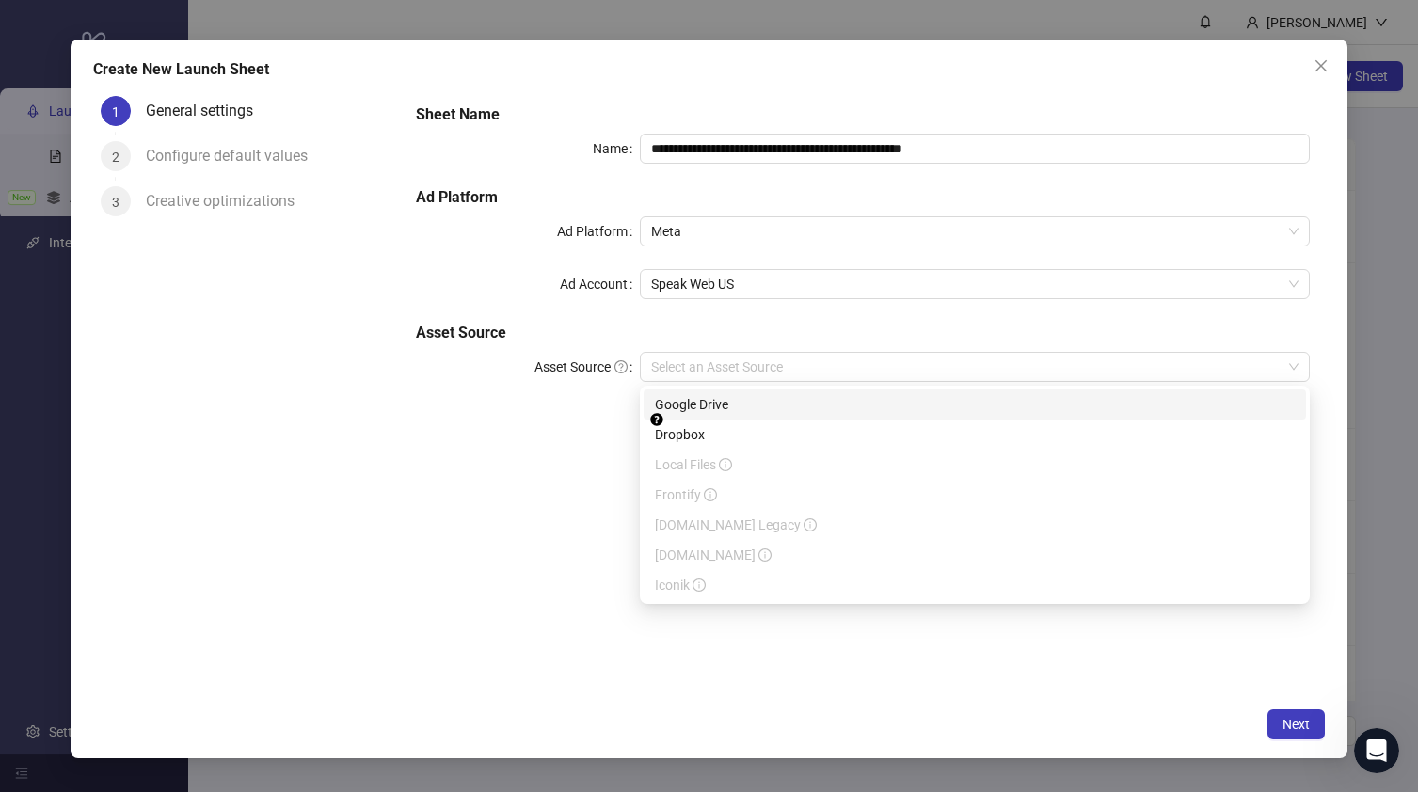
click at [692, 407] on div "Google Drive" at bounding box center [975, 404] width 640 height 21
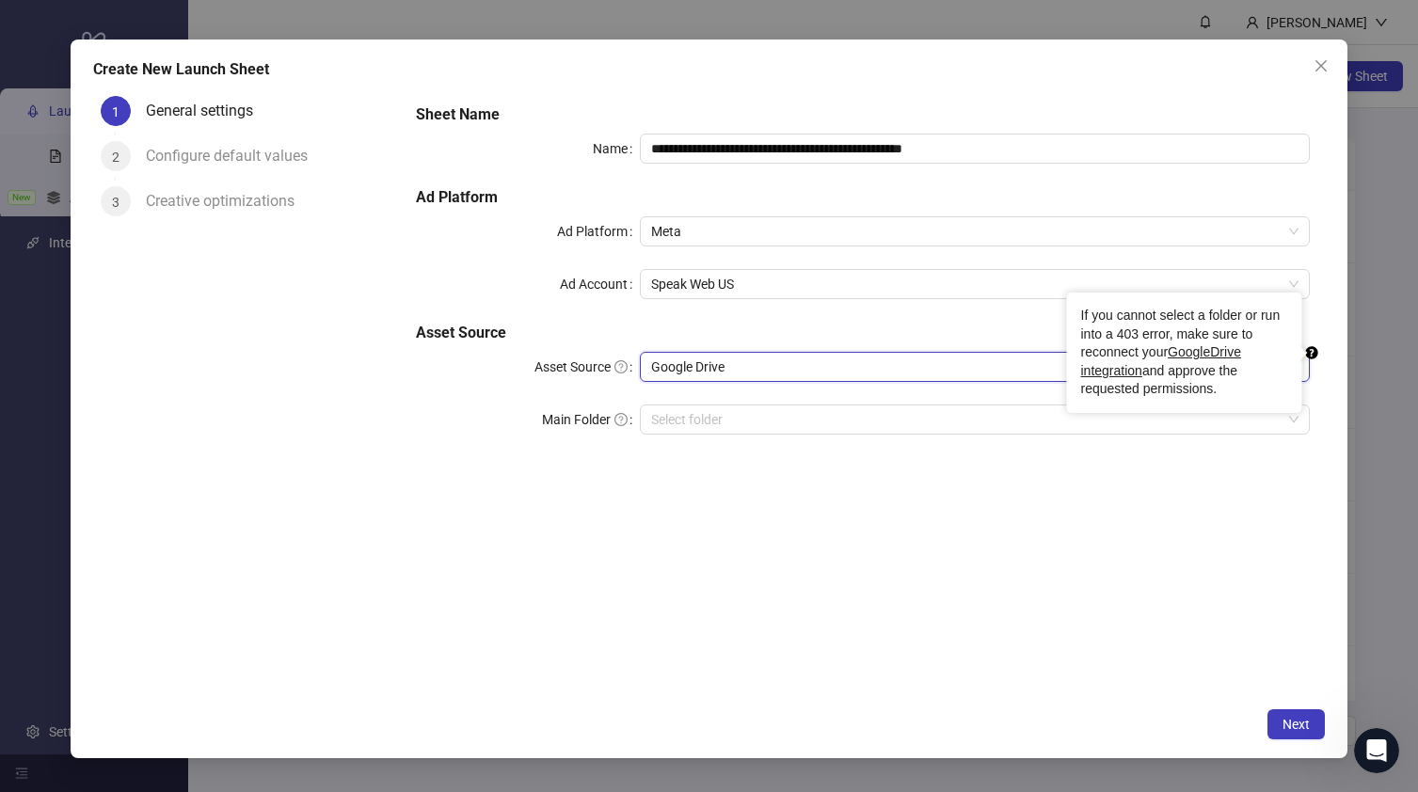
drag, startPoint x: 498, startPoint y: 470, endPoint x: 486, endPoint y: 469, distance: 11.3
click at [497, 470] on form "**********" at bounding box center [862, 280] width 923 height 384
click at [693, 421] on input "Main Folder" at bounding box center [966, 420] width 630 height 28
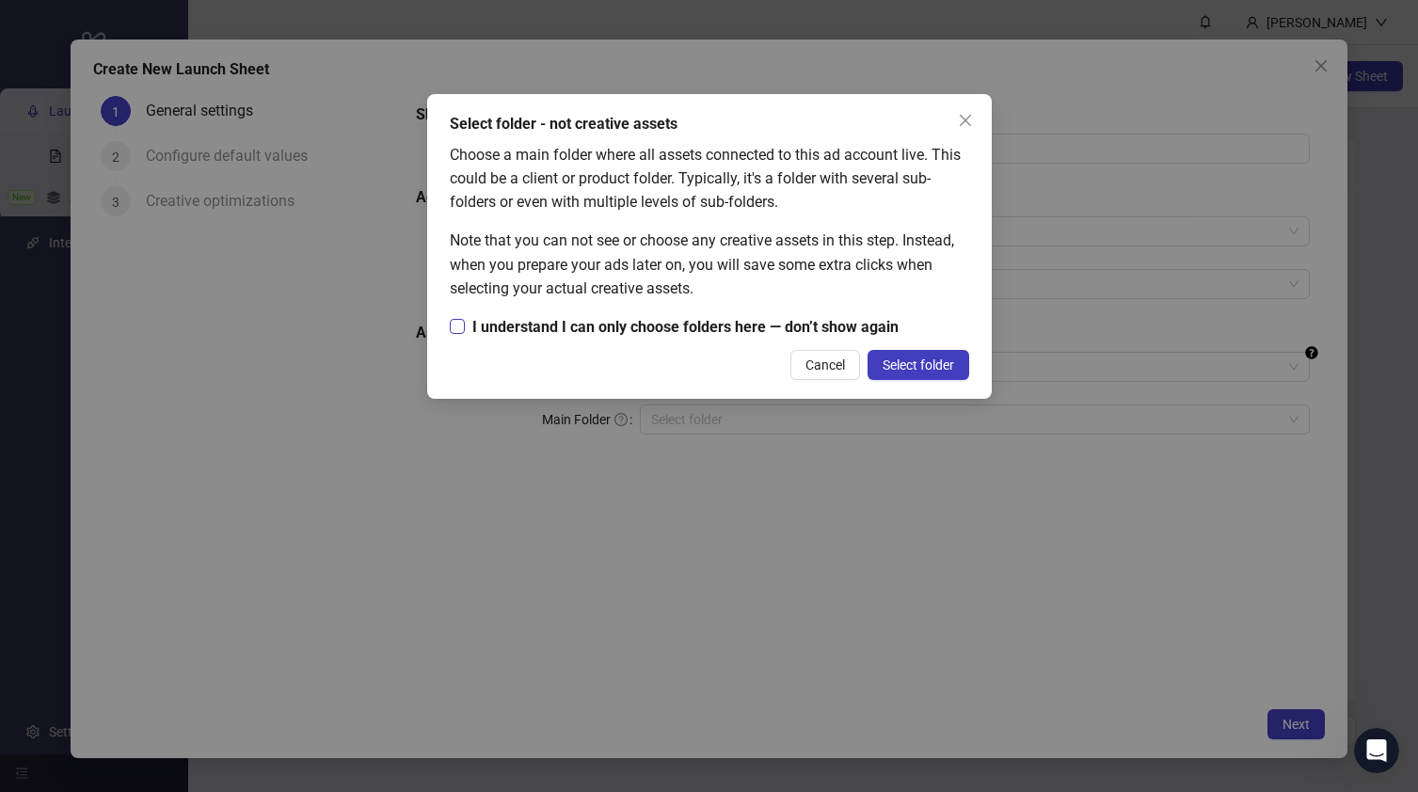
drag, startPoint x: 549, startPoint y: 331, endPoint x: 572, endPoint y: 326, distance: 24.0
click at [549, 330] on span "I understand I can only choose folders here — don’t show again" at bounding box center [685, 327] width 441 height 24
click at [886, 363] on span "Select folder" at bounding box center [919, 365] width 72 height 15
